Goal: Transaction & Acquisition: Purchase product/service

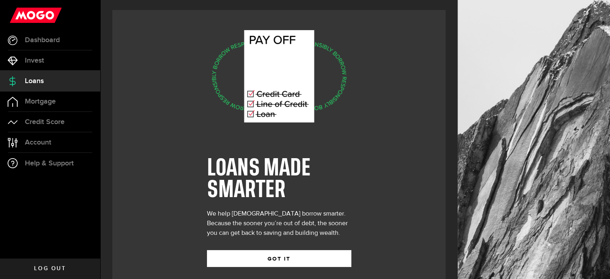
scroll to position [11, 0]
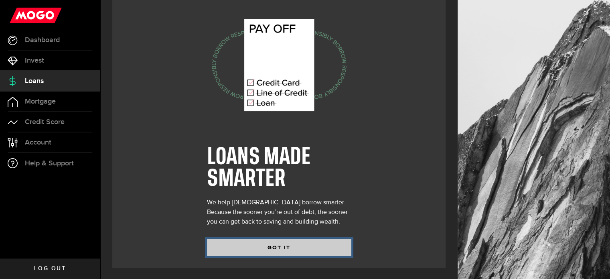
click at [282, 251] on button "GOT IT" at bounding box center [279, 247] width 144 height 17
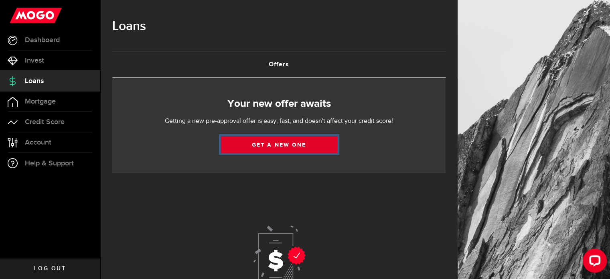
click at [300, 146] on link "Get a new one" at bounding box center [279, 144] width 116 height 17
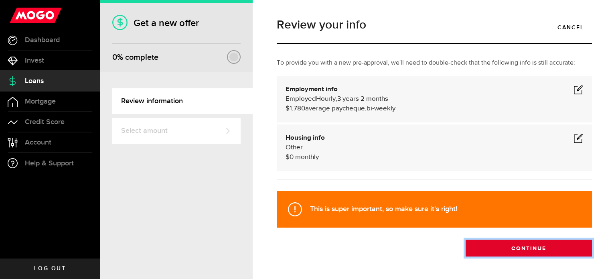
click at [536, 248] on button "Continue" at bounding box center [529, 248] width 126 height 17
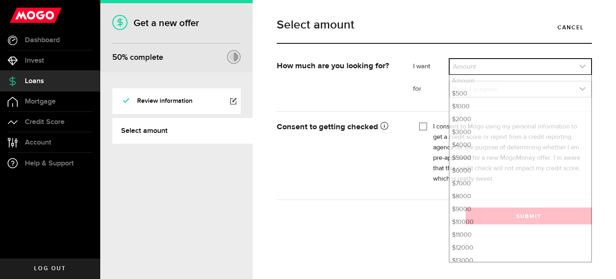
click at [505, 69] on link "expand select" at bounding box center [521, 66] width 142 height 15
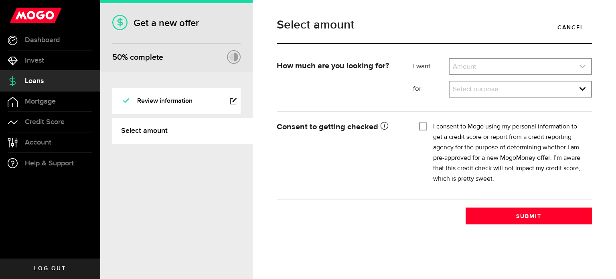
click at [498, 67] on link "expand select" at bounding box center [521, 66] width 142 height 15
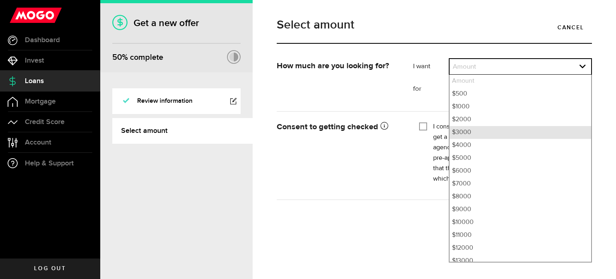
click at [472, 135] on li "$3000" at bounding box center [521, 132] width 142 height 13
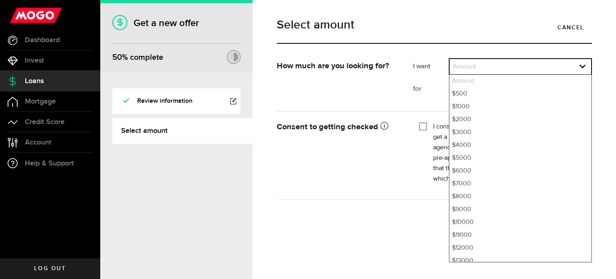
select select "3000"
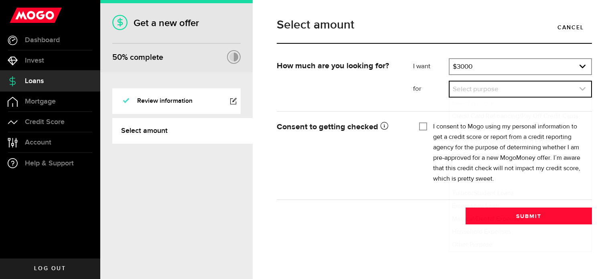
click at [488, 88] on link "expand select" at bounding box center [521, 88] width 142 height 15
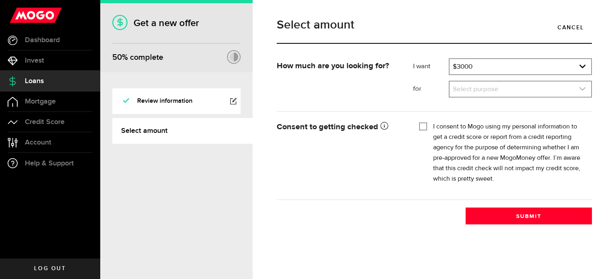
click at [583, 87] on icon "expand select" at bounding box center [582, 88] width 7 height 7
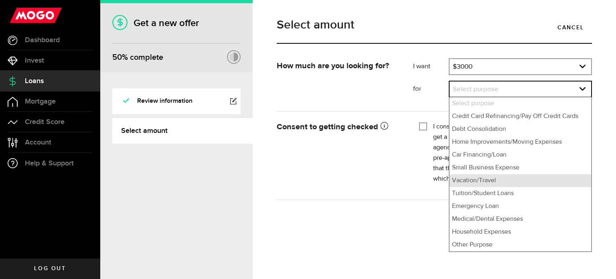
click at [500, 186] on li "Vacation/Travel" at bounding box center [521, 180] width 142 height 13
select select "Vacation/Travel"
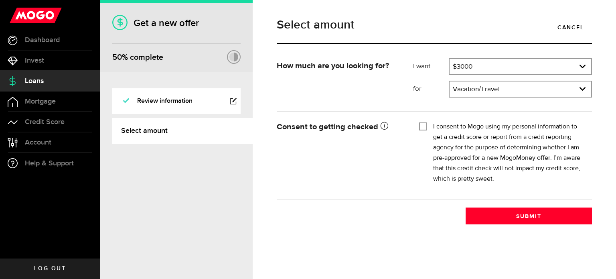
click at [427, 131] on div "I consent to Mogo using my personal information to get a credit score or report…" at bounding box center [502, 153] width 167 height 63
click at [422, 128] on input "I consent to Mogo using my personal information to get a credit score or report…" at bounding box center [423, 126] width 8 height 8
checkbox input "true"
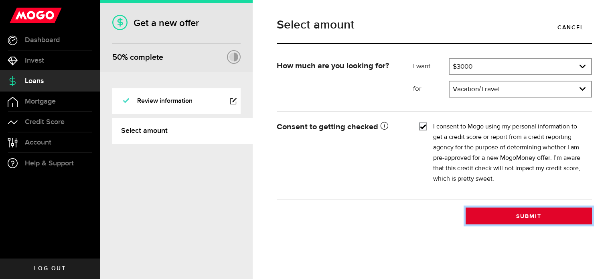
click at [567, 217] on button "Submit" at bounding box center [529, 215] width 126 height 17
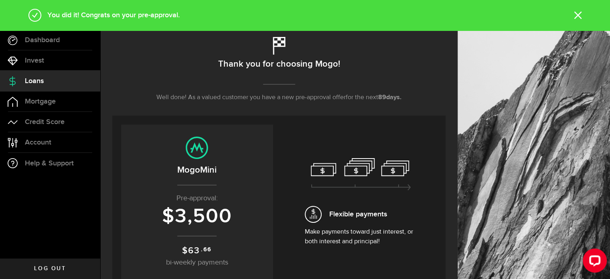
scroll to position [80, 0]
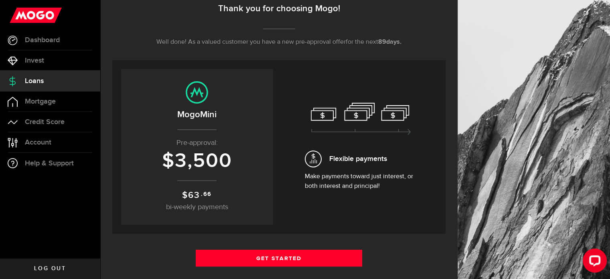
scroll to position [120, 0]
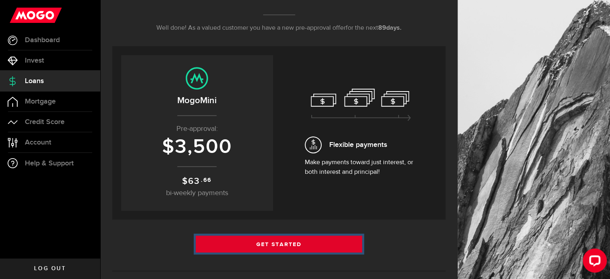
click at [306, 240] on link "Get Started" at bounding box center [279, 244] width 167 height 17
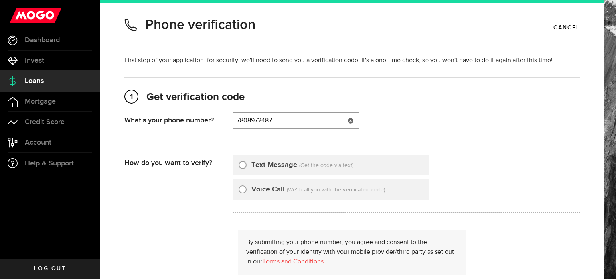
type input "7808972487"
click at [242, 167] on input "Text Message" at bounding box center [243, 164] width 8 height 8
radio input "true"
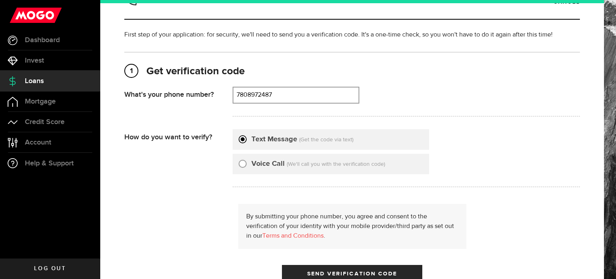
scroll to position [40, 0]
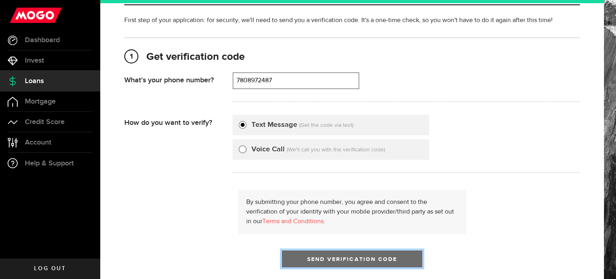
click at [371, 258] on span "Send Verification Code" at bounding box center [352, 259] width 90 height 6
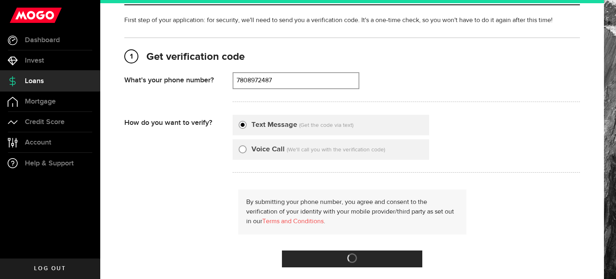
scroll to position [0, 0]
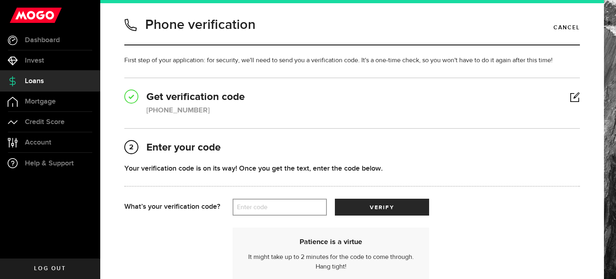
click at [288, 206] on label "Enter code" at bounding box center [280, 207] width 94 height 16
click at [288, 206] on input "Enter code" at bounding box center [280, 207] width 94 height 17
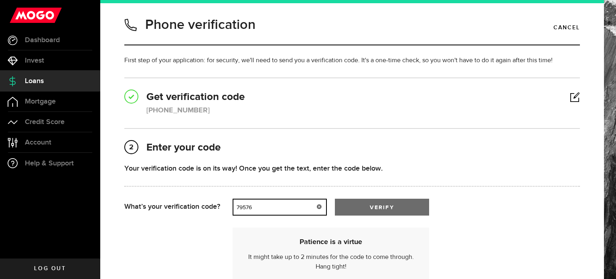
type input "79576"
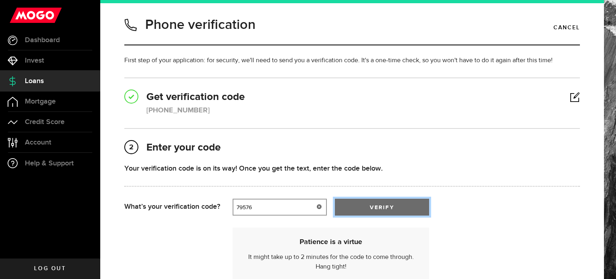
click at [375, 211] on button "verify" at bounding box center [382, 207] width 94 height 17
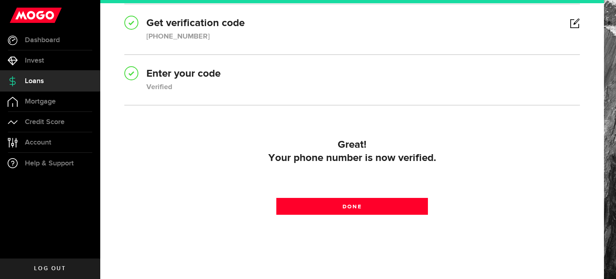
scroll to position [80, 0]
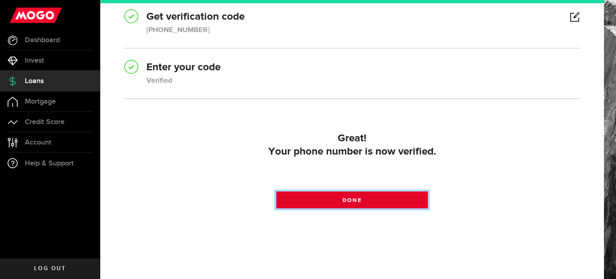
click at [365, 201] on link "Done" at bounding box center [352, 199] width 152 height 17
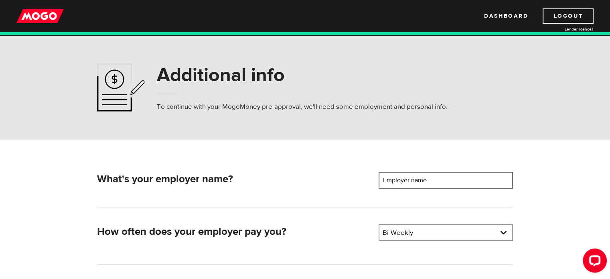
click at [456, 180] on input "Employer name" at bounding box center [446, 180] width 134 height 17
type input "t"
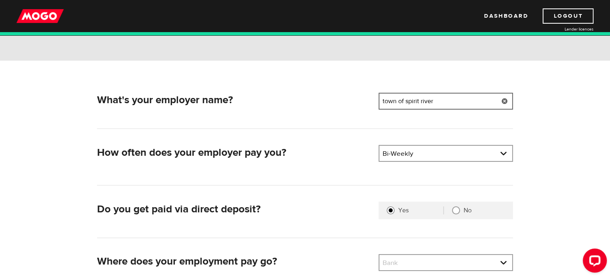
scroll to position [80, 0]
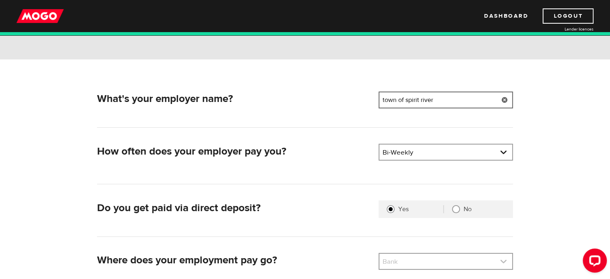
type input "town of spirit river"
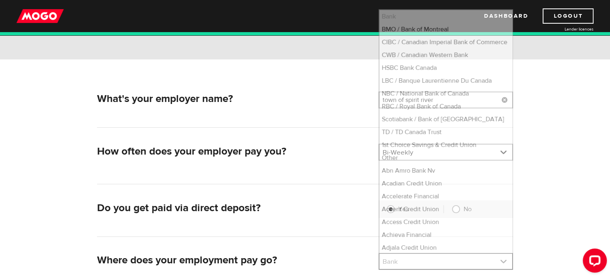
click at [438, 262] on link at bounding box center [446, 261] width 133 height 15
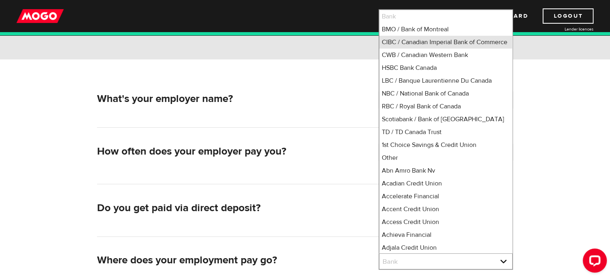
click at [421, 45] on li "CIBC / Canadian Imperial Bank of Commerce" at bounding box center [446, 42] width 133 height 13
select select "4"
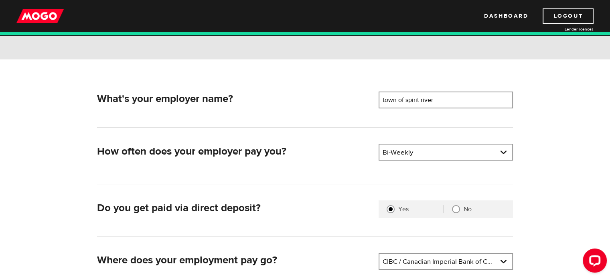
click at [559, 178] on div "What's your employer name? Employer name Please enter your employer's name town…" at bounding box center [306, 196] width 514 height 274
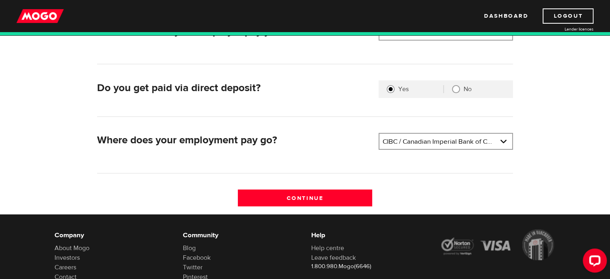
scroll to position [201, 0]
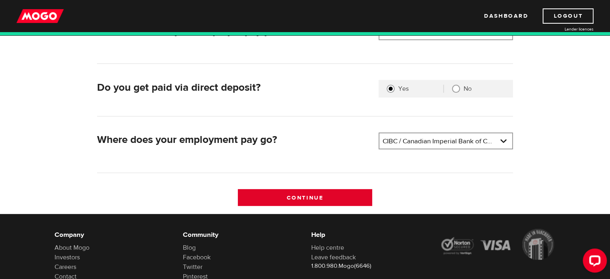
click at [360, 199] on input "Continue" at bounding box center [305, 197] width 134 height 17
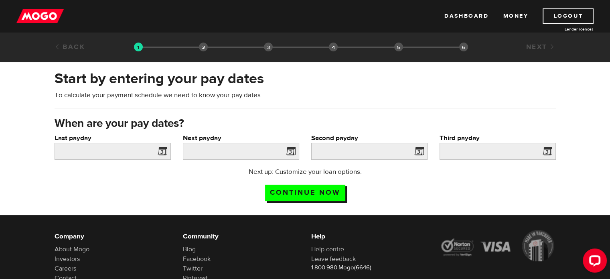
click at [163, 151] on span at bounding box center [161, 152] width 12 height 13
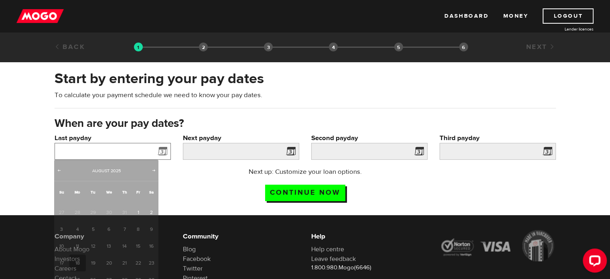
click at [150, 150] on input "Last payday" at bounding box center [113, 151] width 116 height 17
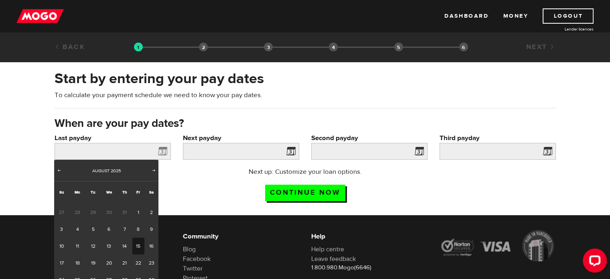
click at [137, 243] on link "15" at bounding box center [138, 246] width 12 height 17
type input "2025/08/15"
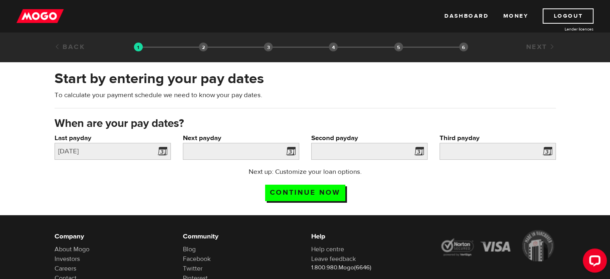
click at [290, 150] on span at bounding box center [289, 152] width 12 height 13
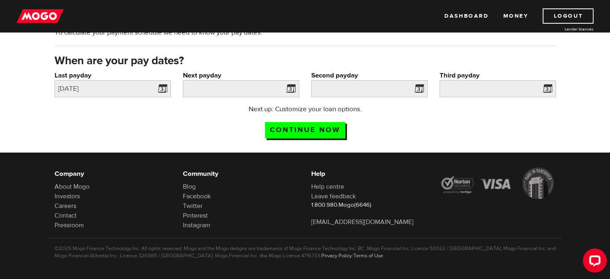
scroll to position [63, 0]
click at [294, 91] on span at bounding box center [289, 89] width 12 height 13
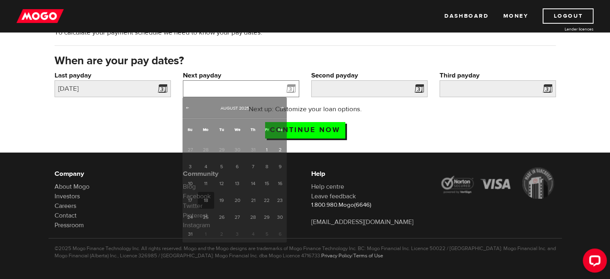
click at [271, 89] on input "Next payday" at bounding box center [241, 88] width 116 height 17
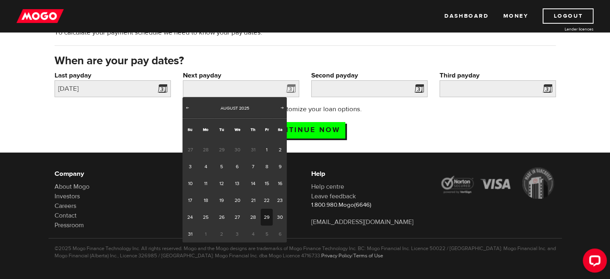
click at [263, 219] on link "29" at bounding box center [267, 217] width 12 height 17
type input "2025/08/29"
type input "2025/9/12"
type input "2025/9/26"
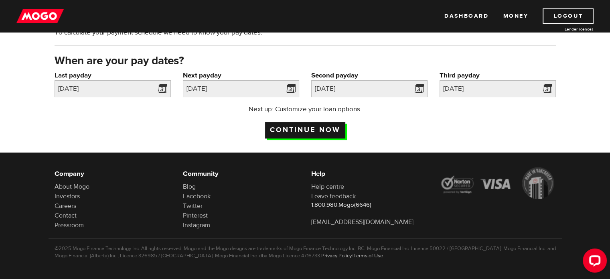
click at [305, 128] on input "Continue now" at bounding box center [305, 130] width 80 height 16
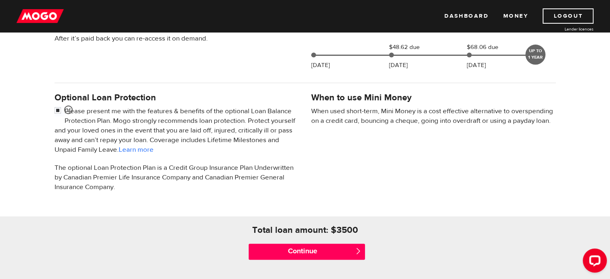
scroll to position [241, 0]
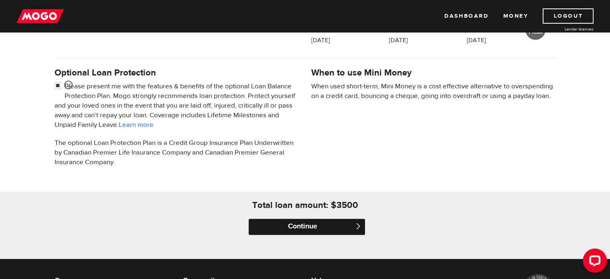
click at [295, 226] on input "Continue" at bounding box center [307, 227] width 116 height 16
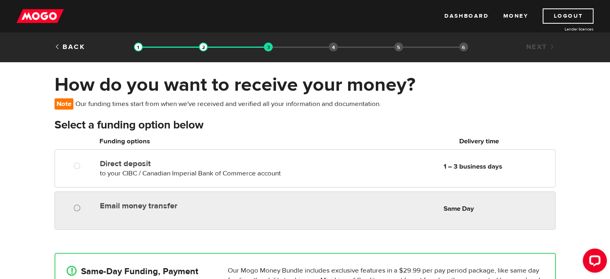
radio input "true"
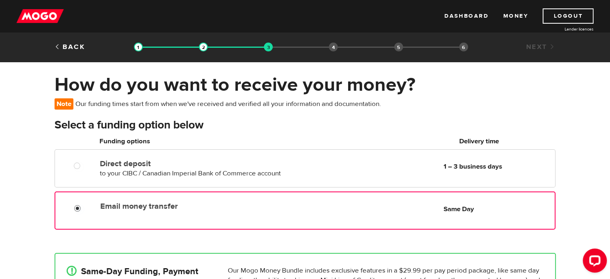
click at [75, 210] on input "Email money transfer" at bounding box center [79, 209] width 10 height 10
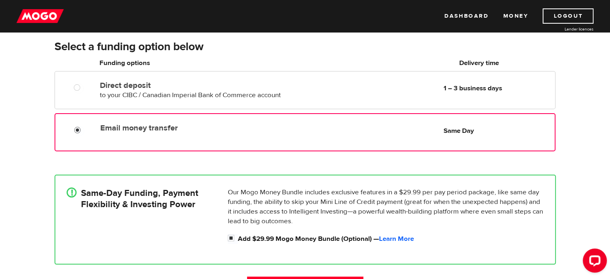
scroll to position [80, 0]
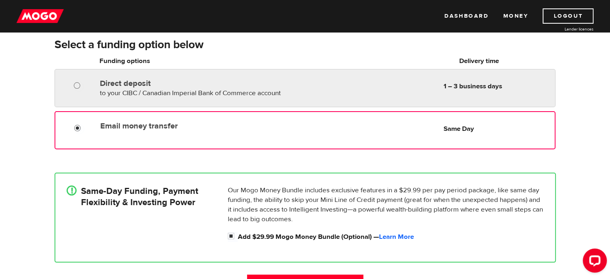
radio input "true"
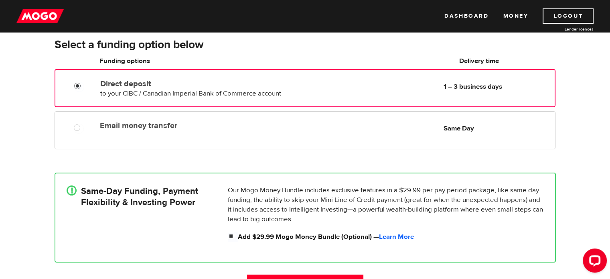
click at [79, 88] on input "Direct deposit" at bounding box center [79, 87] width 10 height 10
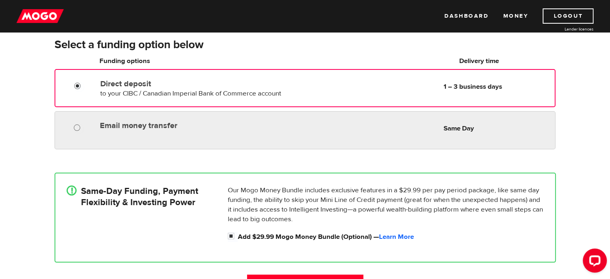
radio input "true"
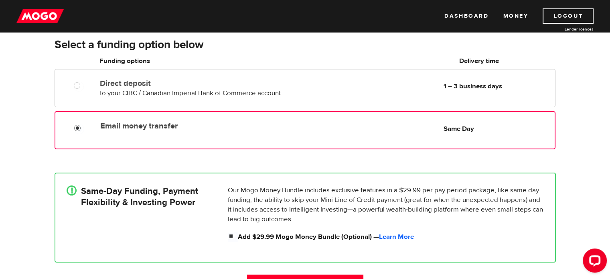
click at [74, 128] on div at bounding box center [80, 129] width 48 height 10
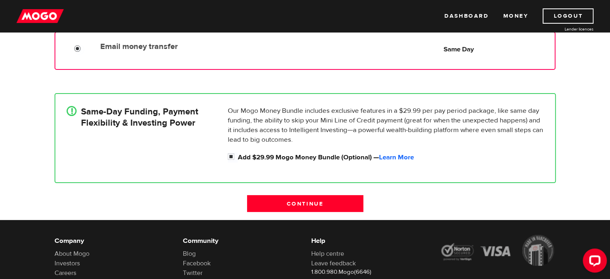
scroll to position [161, 0]
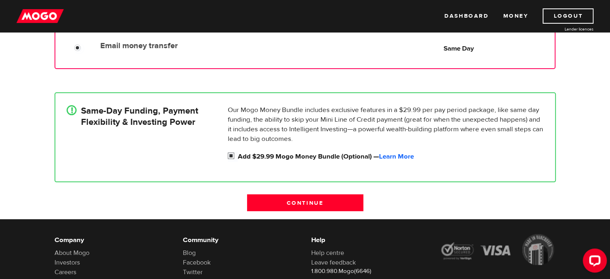
click at [233, 156] on input "Add $29.99 Mogo Money Bundle (Optional) — Learn More" at bounding box center [233, 157] width 10 height 10
checkbox input "false"
radio input "false"
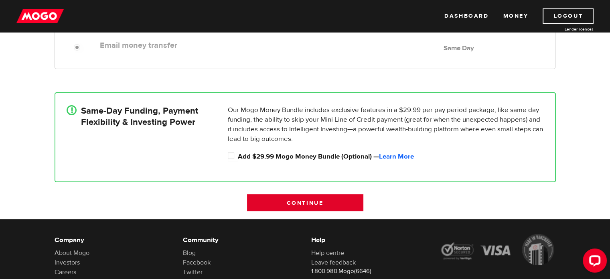
click at [310, 201] on input "Continue" at bounding box center [305, 202] width 116 height 17
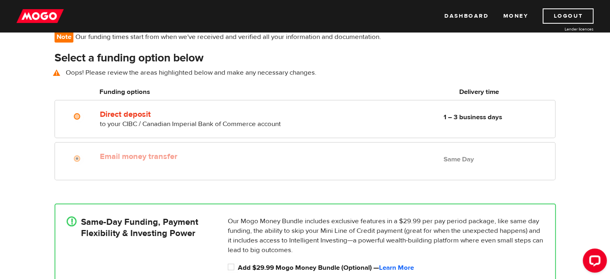
scroll to position [58, 0]
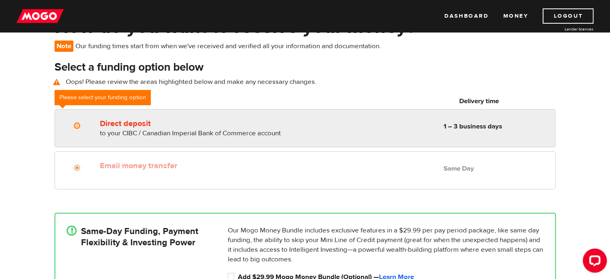
radio input "true"
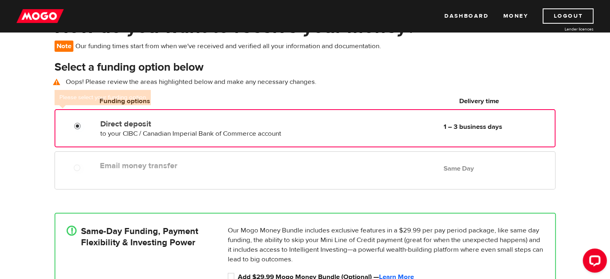
click at [79, 126] on input "Direct deposit" at bounding box center [79, 127] width 10 height 10
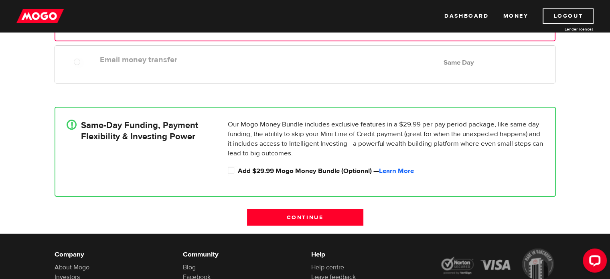
scroll to position [178, 0]
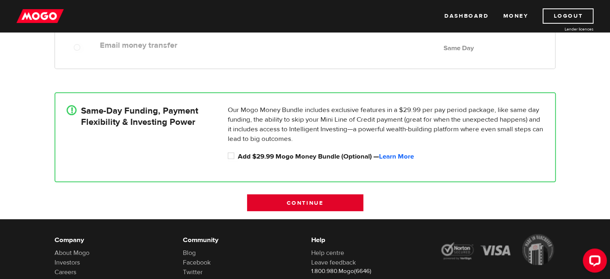
click at [270, 199] on input "Continue" at bounding box center [305, 202] width 116 height 17
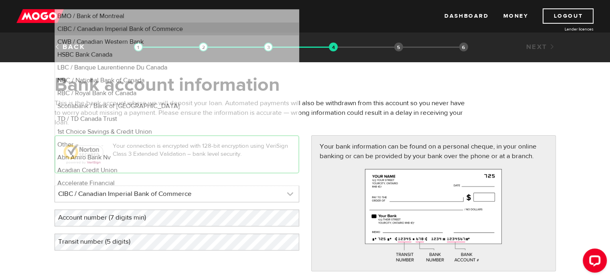
click at [220, 193] on link at bounding box center [177, 194] width 244 height 16
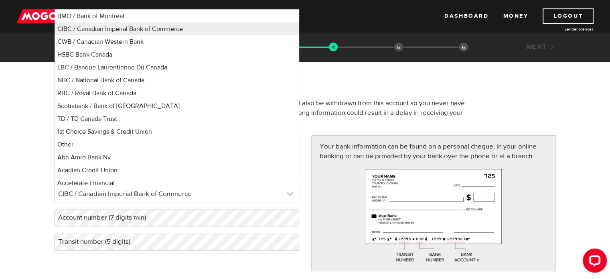
click at [220, 193] on link at bounding box center [177, 194] width 244 height 16
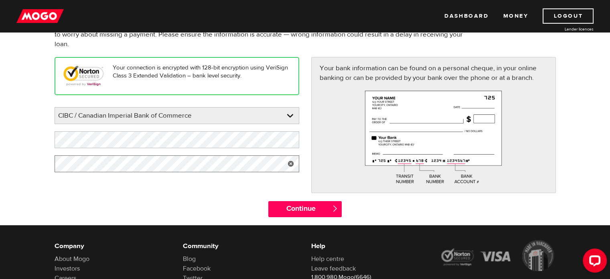
scroll to position [80, 0]
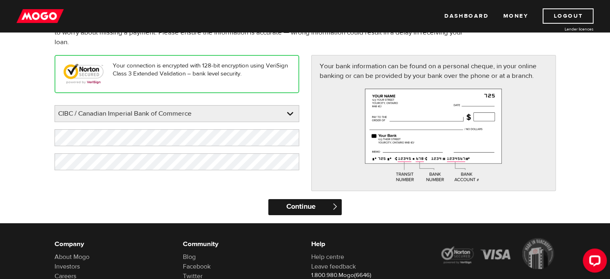
click at [284, 203] on input "Continue" at bounding box center [304, 207] width 73 height 16
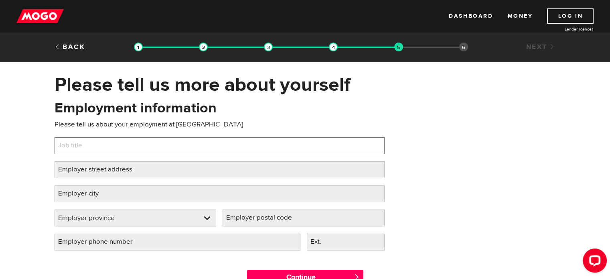
click at [116, 143] on input "Job title" at bounding box center [220, 145] width 330 height 17
type input "Recreation and Community Manager"
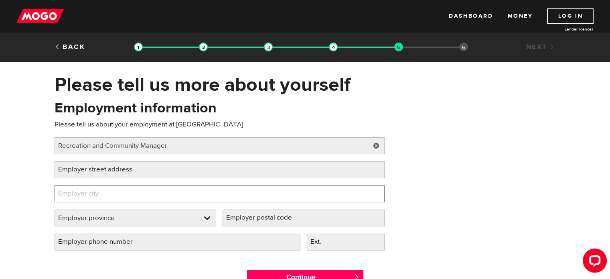
click at [124, 199] on input "Employer city" at bounding box center [220, 193] width 330 height 17
type input "Spirit River"
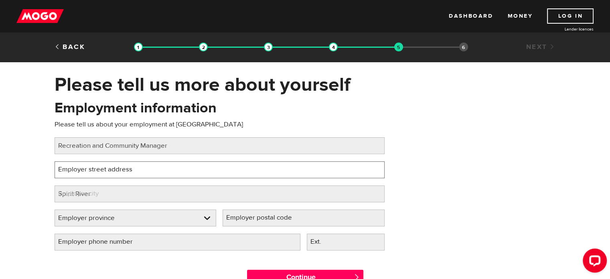
type input "4502 50th Street"
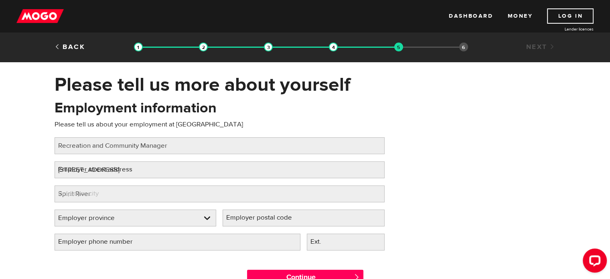
select select "AB"
type input "T0H 3G0"
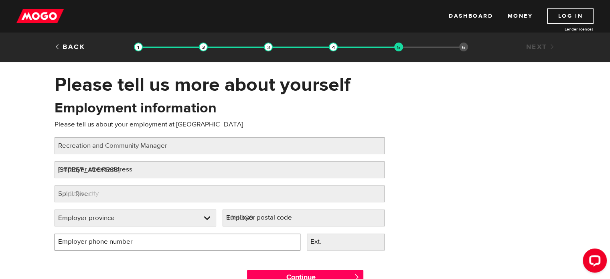
type input "(780) 864-3998"
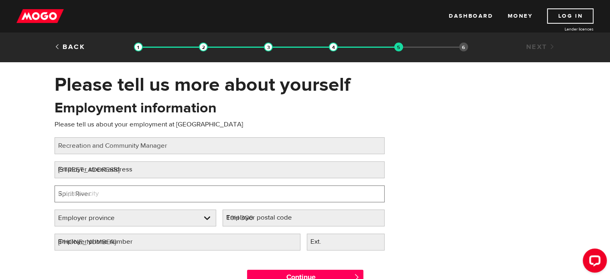
select select "AB"
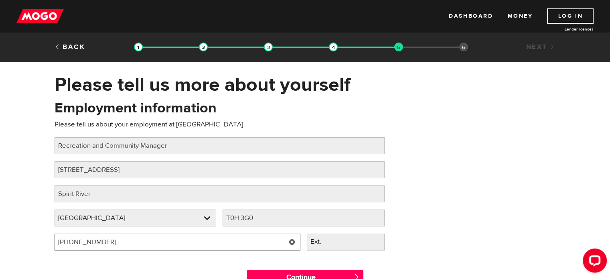
click at [116, 242] on input "(780) 864-3998" at bounding box center [178, 242] width 246 height 17
type input "(780) 864-2020"
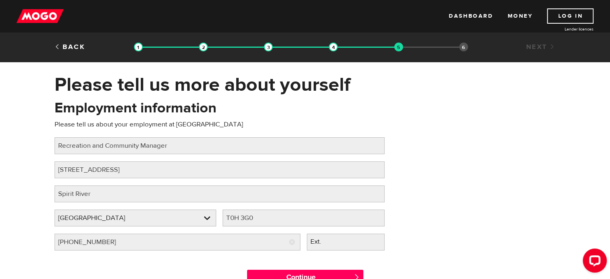
click at [167, 267] on div "Continue " at bounding box center [306, 276] width 514 height 36
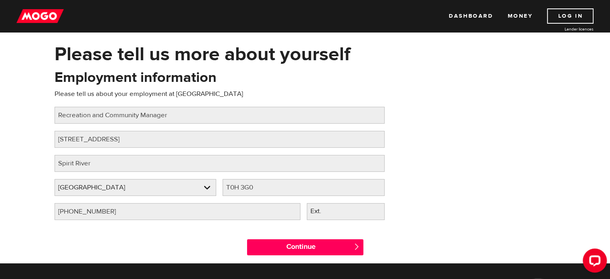
scroll to position [80, 0]
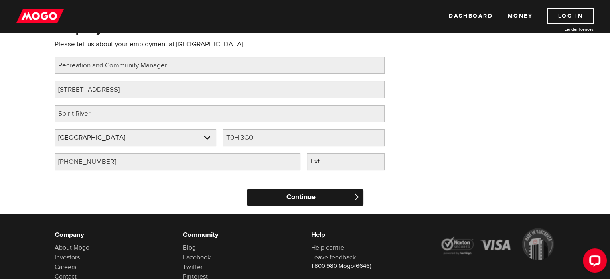
click at [318, 198] on input "Continue" at bounding box center [305, 197] width 116 height 16
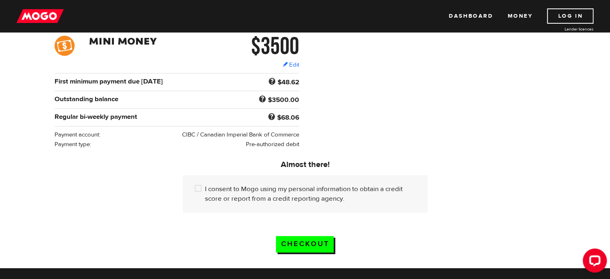
scroll to position [120, 0]
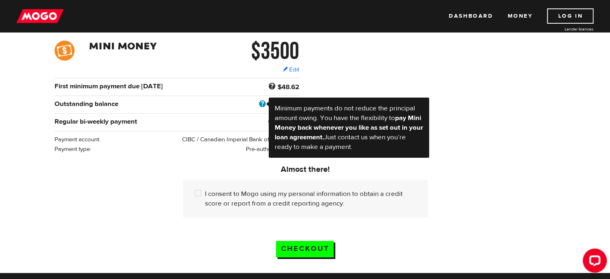
click at [263, 102] on span at bounding box center [262, 104] width 11 height 10
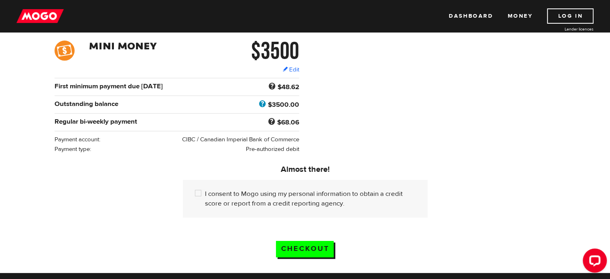
click at [263, 102] on span at bounding box center [262, 104] width 11 height 10
click at [197, 195] on input "I consent to Mogo using my personal information to obtain a credit score or rep…" at bounding box center [200, 194] width 10 height 10
checkbox input "true"
click at [300, 248] on input "Checkout" at bounding box center [305, 249] width 58 height 16
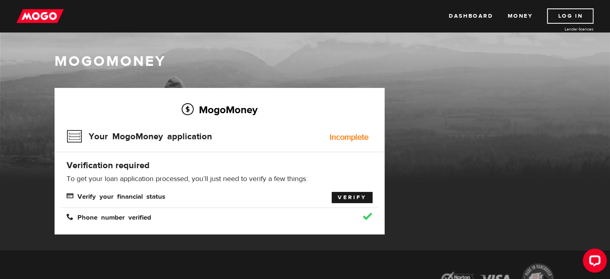
click at [352, 196] on link "Verify" at bounding box center [352, 197] width 41 height 11
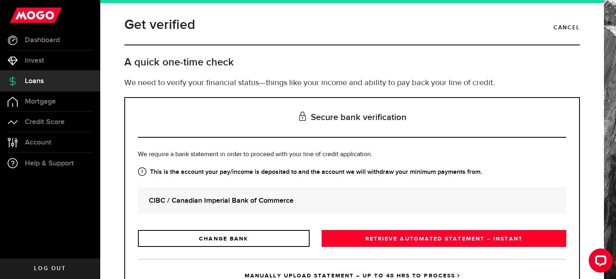
scroll to position [37, 0]
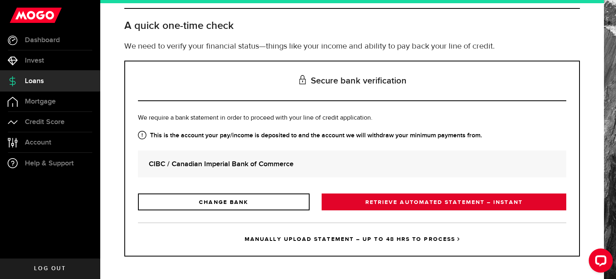
click at [453, 203] on link "RETRIEVE AUTOMATED STATEMENT – INSTANT" at bounding box center [444, 201] width 245 height 17
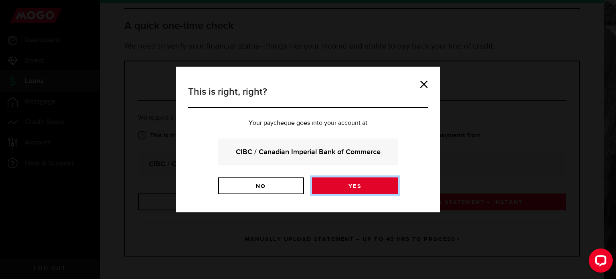
click at [342, 185] on link "Yes" at bounding box center [355, 185] width 86 height 17
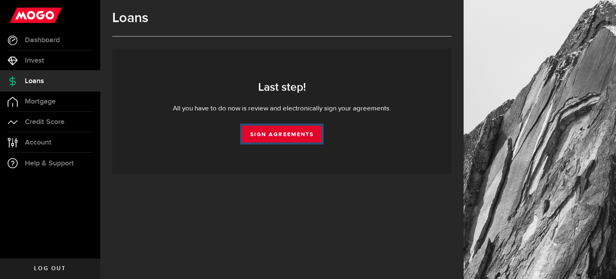
click at [293, 134] on link "Sign Agreements" at bounding box center [281, 134] width 79 height 17
